Goal: Check status: Check status

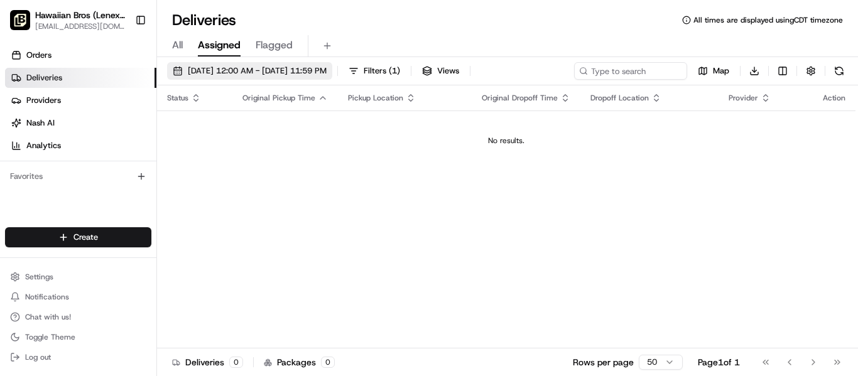
click at [207, 70] on span "[DATE] 12:00 AM - [DATE] 11:59 PM" at bounding box center [257, 70] width 139 height 11
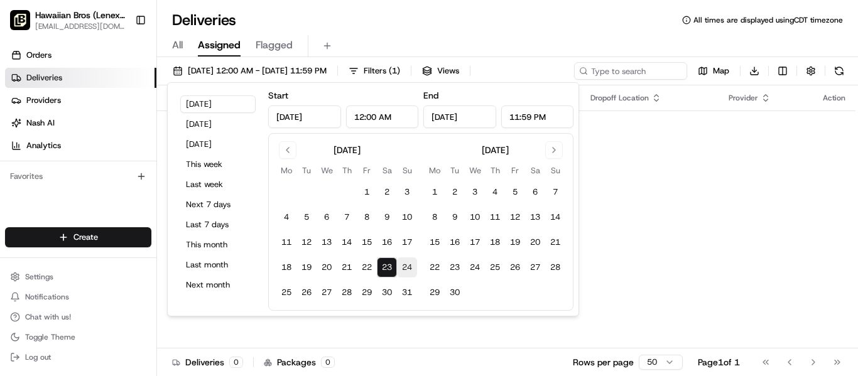
click at [400, 261] on button "24" at bounding box center [407, 268] width 20 height 20
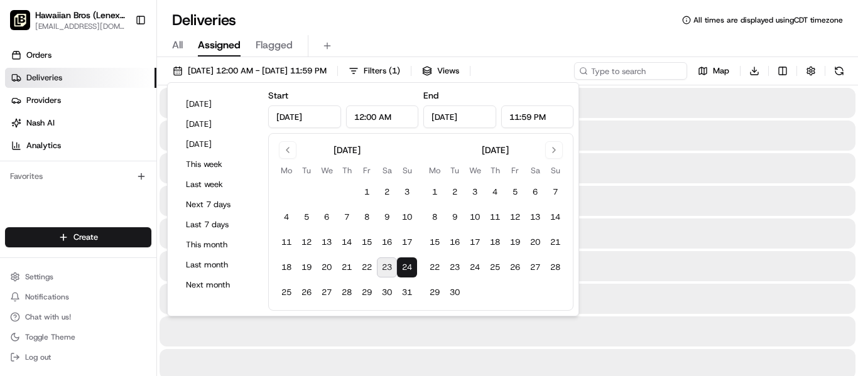
type input "[DATE]"
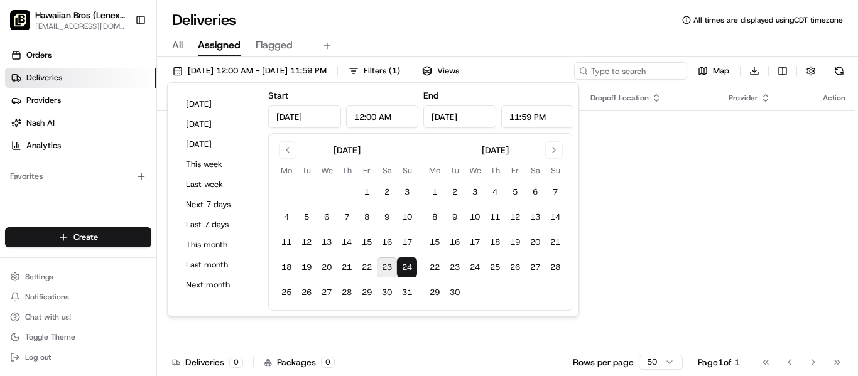
click at [400, 261] on button "24" at bounding box center [407, 268] width 20 height 20
click at [506, 324] on div "Status Original Pickup Time Pickup Location Original Dropoff Time Dropoff Locat…" at bounding box center [506, 216] width 698 height 263
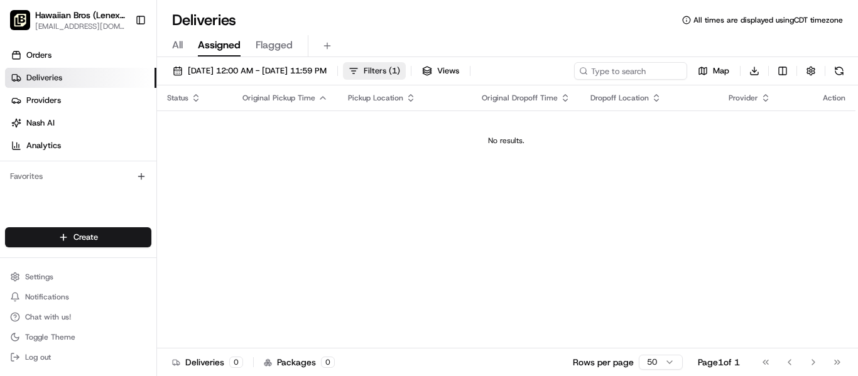
click at [406, 78] on button "Filters ( 1 )" at bounding box center [374, 71] width 63 height 18
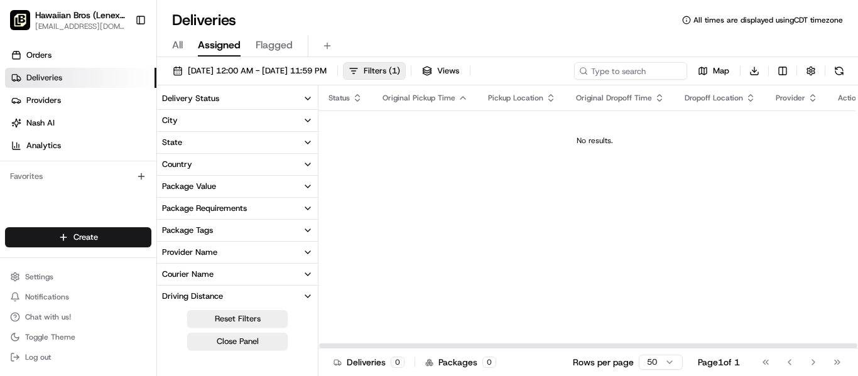
click at [343, 62] on button "Filters ( 1 )" at bounding box center [374, 71] width 63 height 18
